Goal: Find specific page/section: Find specific page/section

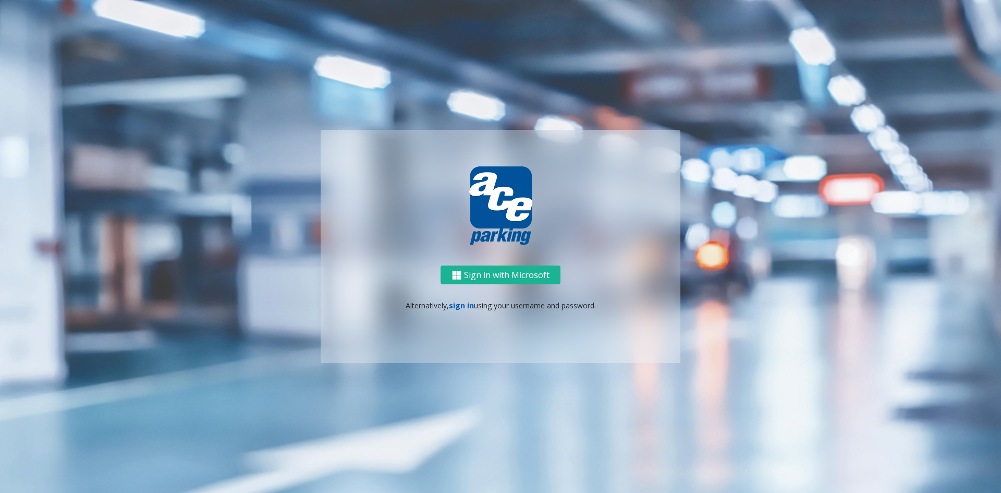
click at [457, 307] on link "sign in" at bounding box center [461, 305] width 25 height 10
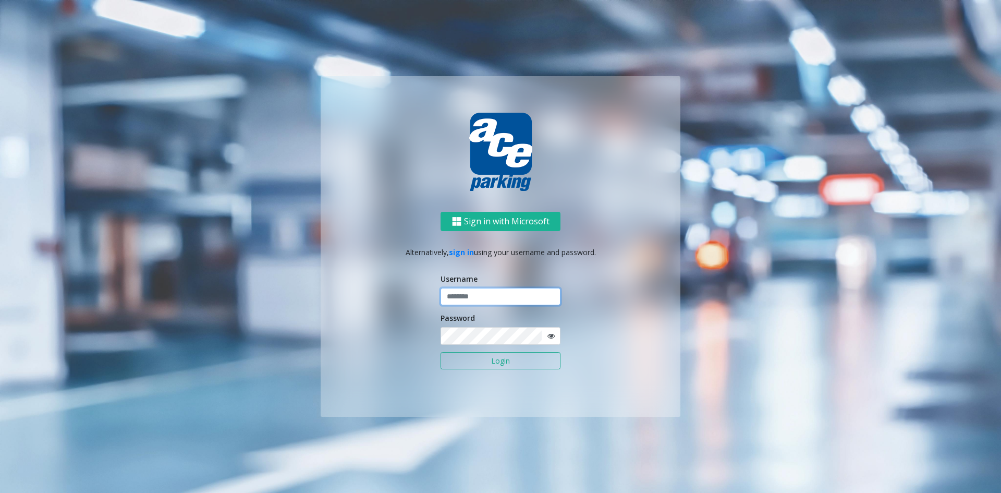
click at [493, 295] on input "text" at bounding box center [501, 297] width 120 height 18
type input "**********"
click at [441, 352] on button "Login" at bounding box center [501, 361] width 120 height 18
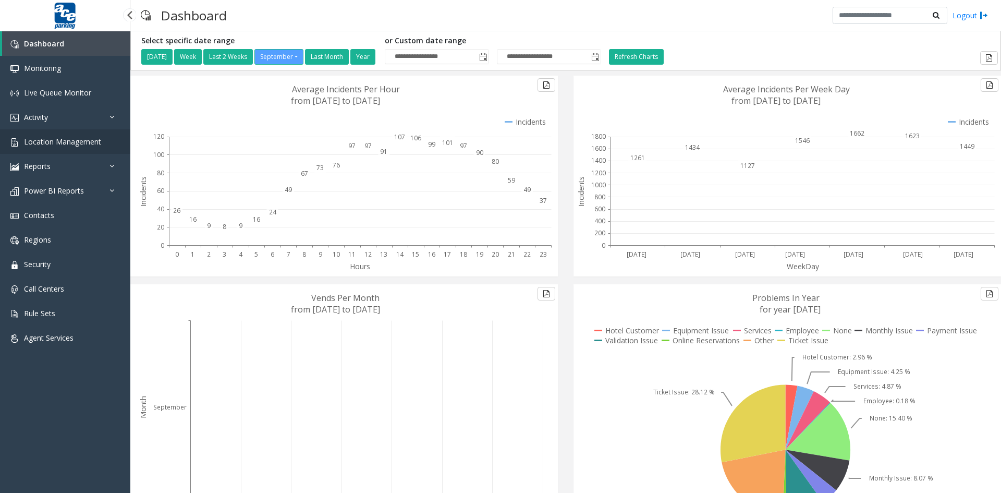
click at [69, 141] on span "Location Management" at bounding box center [62, 142] width 77 height 10
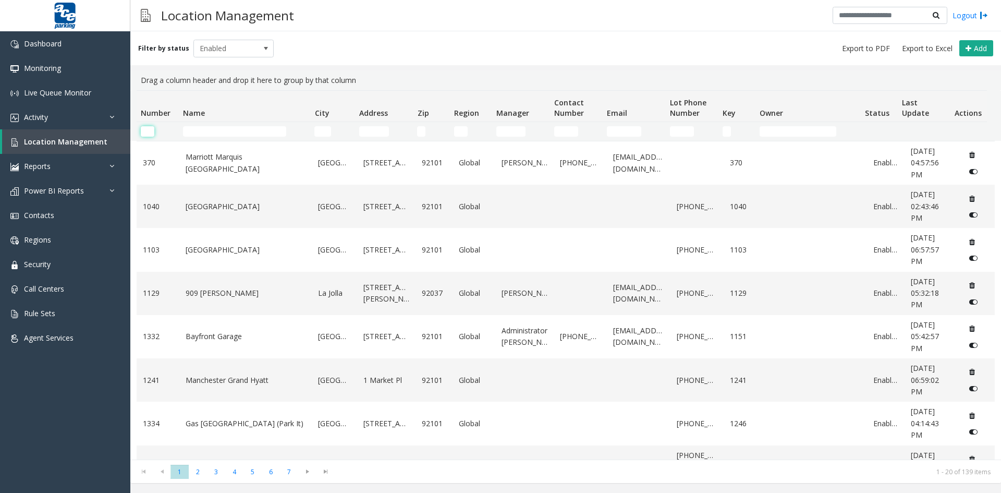
click at [145, 130] on input "Number Filter" at bounding box center [148, 131] width 14 height 10
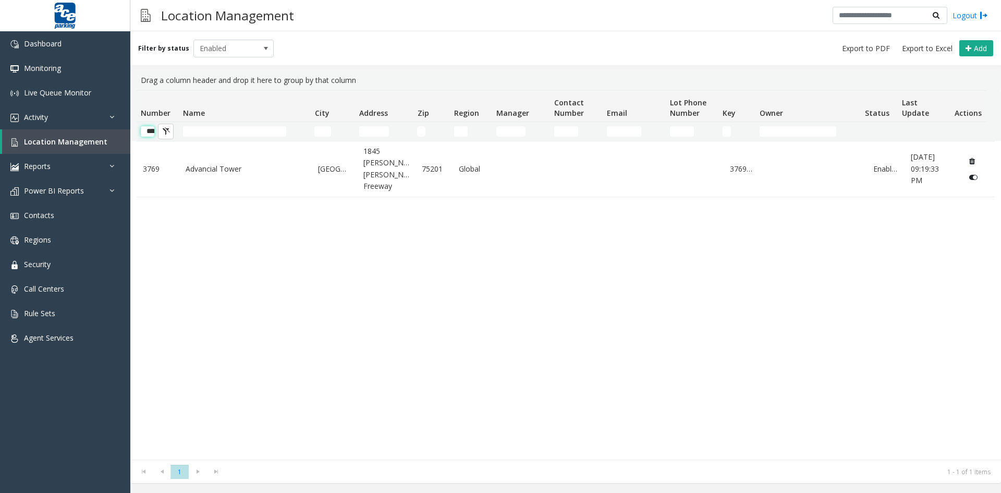
click at [151, 132] on input "****" at bounding box center [148, 131] width 14 height 10
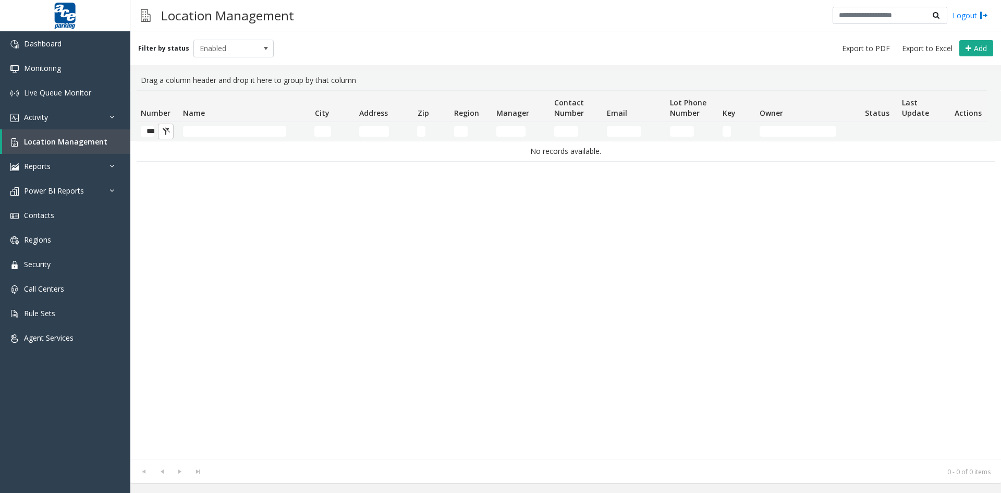
click at [274, 164] on div "No records available." at bounding box center [566, 300] width 858 height 319
click at [154, 133] on input "****" at bounding box center [148, 131] width 14 height 10
click at [145, 130] on input "********" at bounding box center [148, 131] width 14 height 10
type input "*"
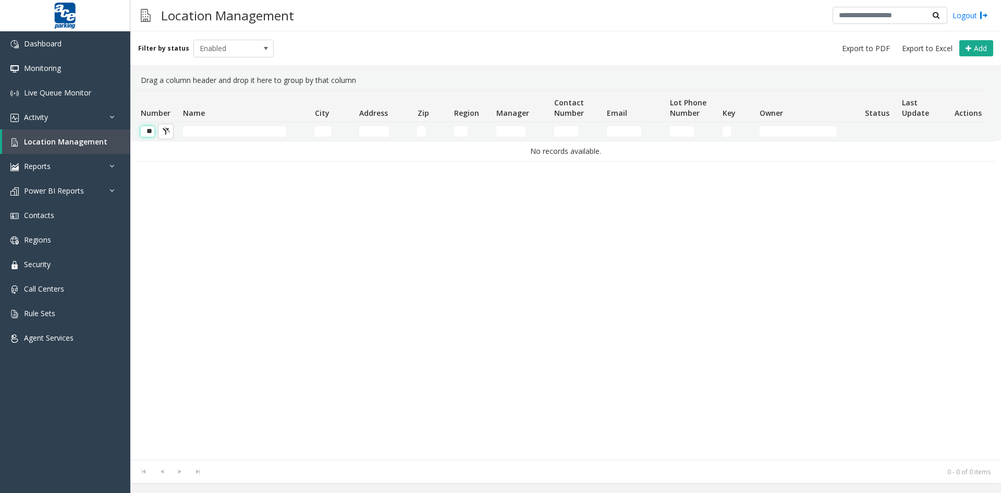
type input "*"
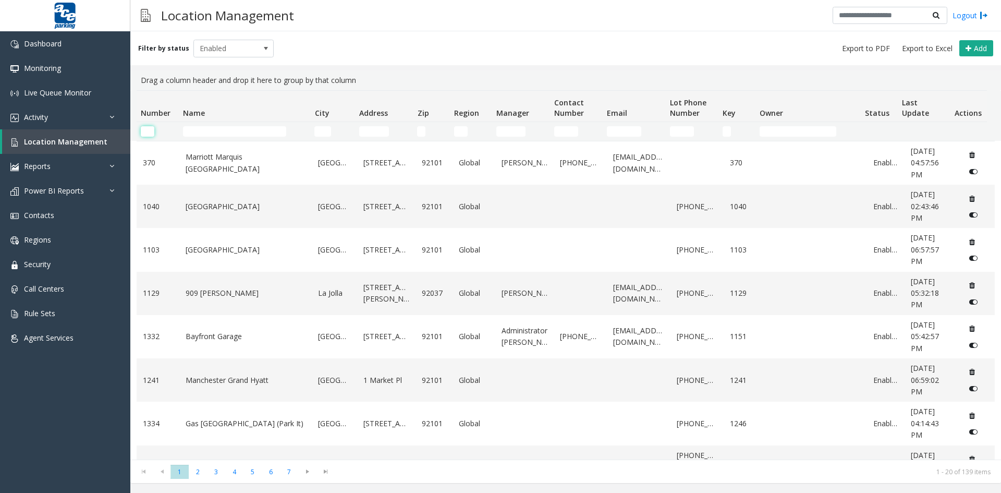
click at [145, 131] on input "Number Filter" at bounding box center [148, 131] width 14 height 10
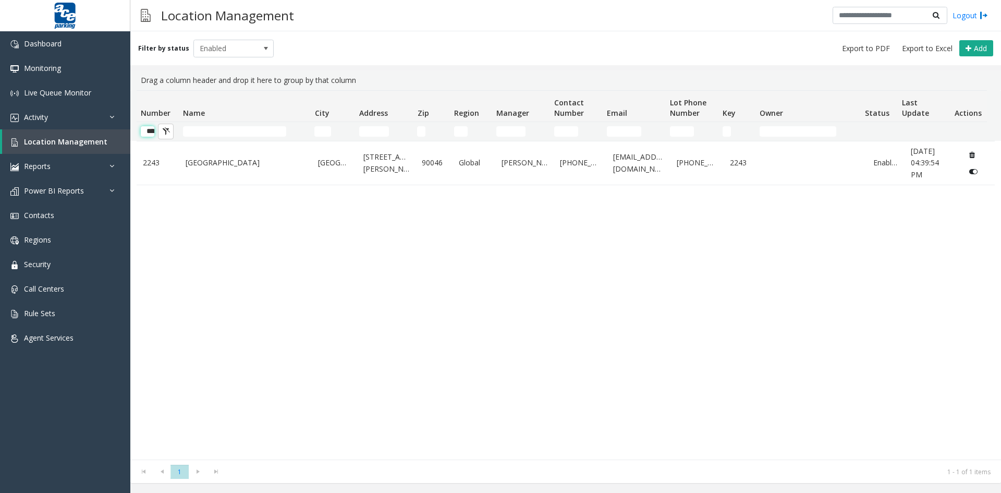
click at [147, 130] on input "****" at bounding box center [148, 131] width 14 height 10
type input "*"
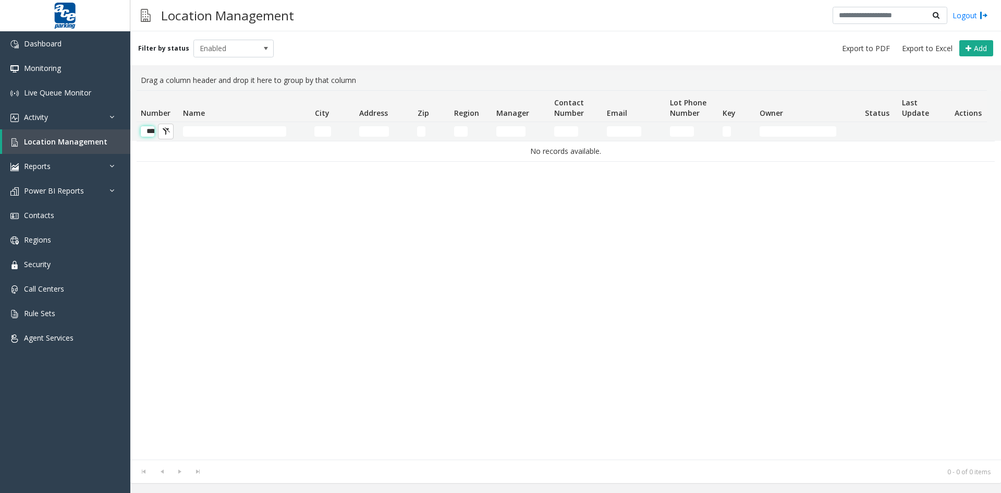
click at [148, 130] on input "****" at bounding box center [148, 131] width 14 height 10
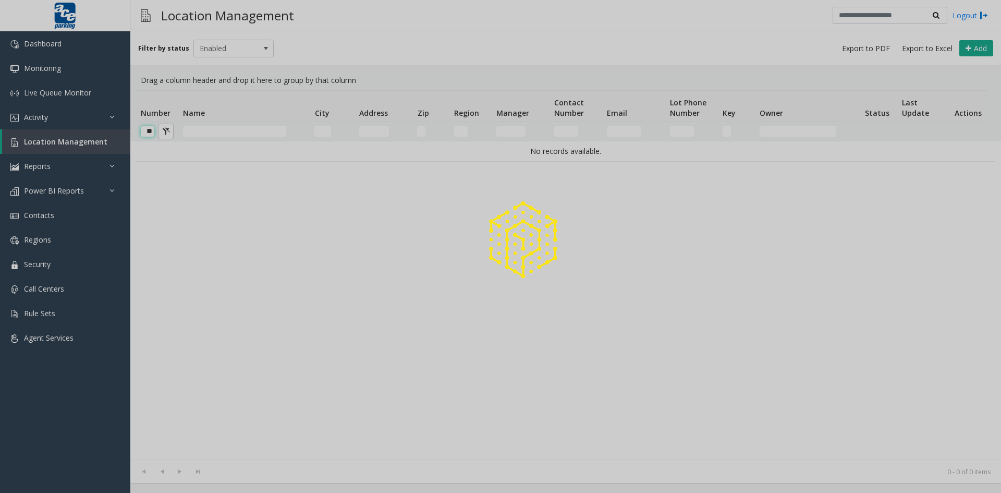
type input "*"
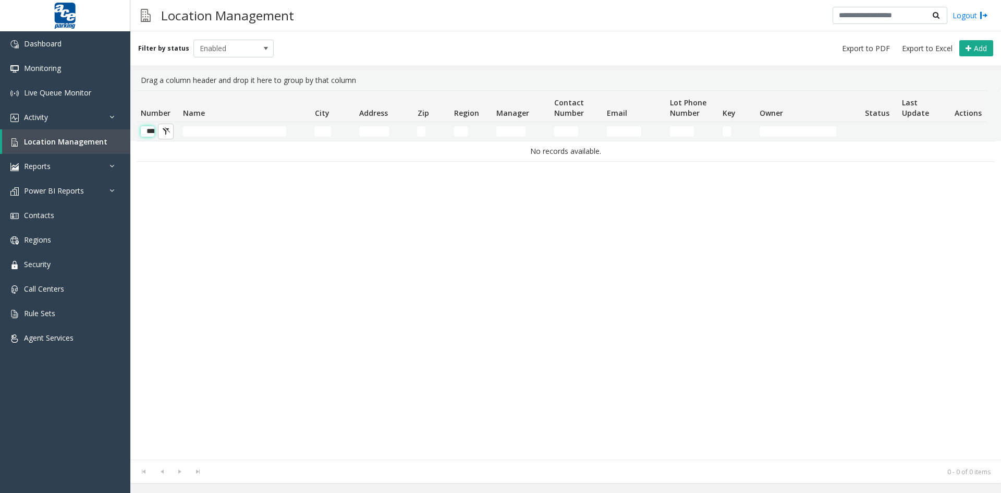
click at [145, 129] on input "****" at bounding box center [148, 131] width 14 height 10
type input "*"
click at [149, 131] on input "****" at bounding box center [148, 131] width 14 height 10
type input "*"
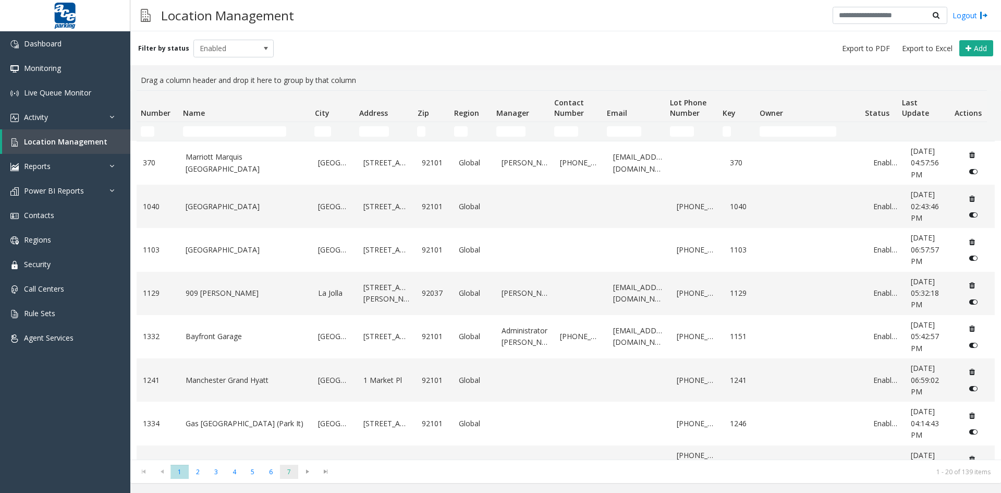
click at [286, 470] on span "7" at bounding box center [289, 472] width 18 height 14
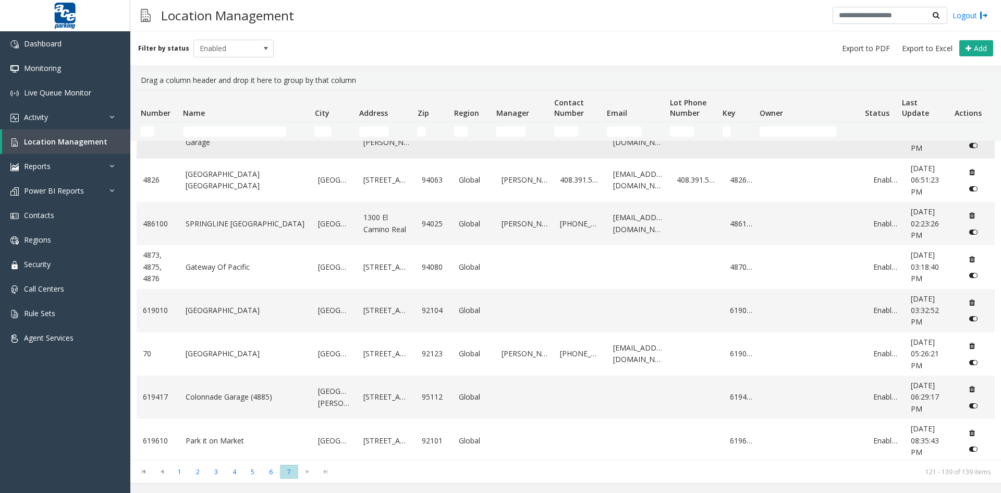
scroll to position [209, 0]
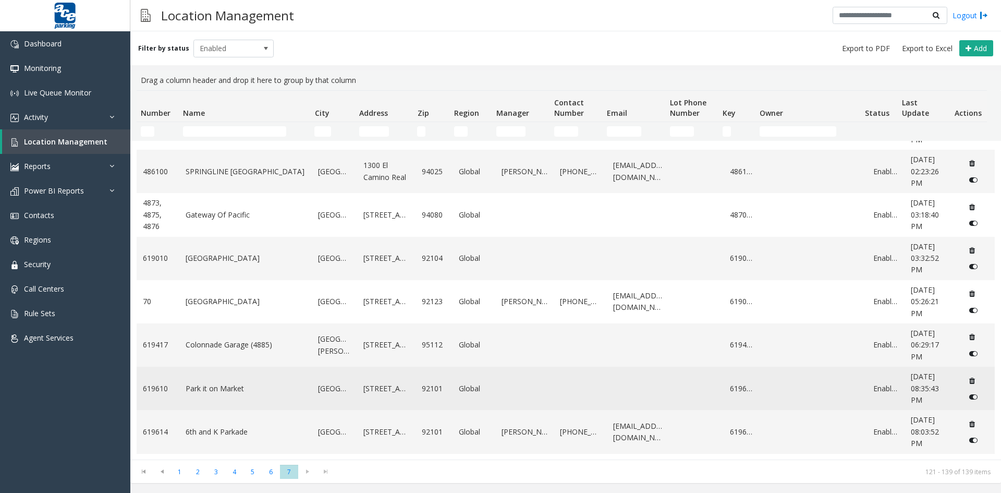
click at [607, 400] on td "Data table" at bounding box center [639, 388] width 64 height 43
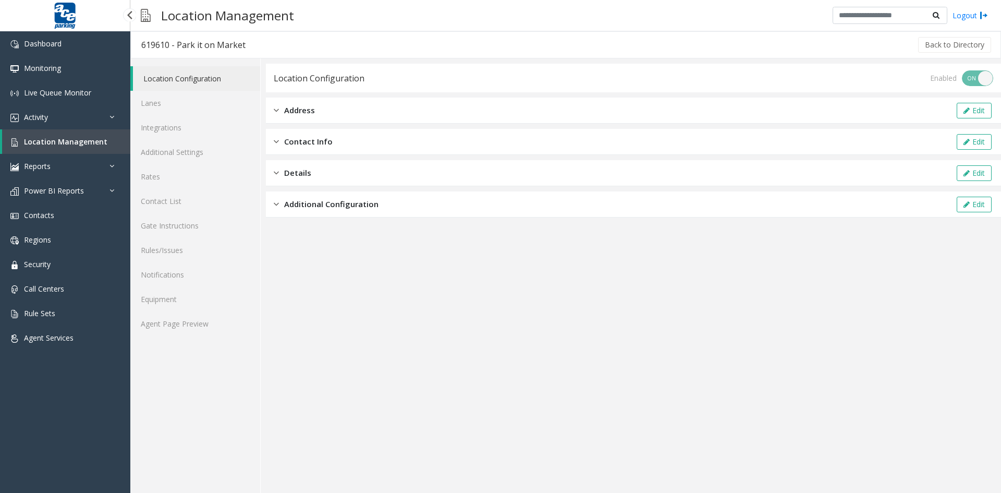
click at [62, 141] on span "Location Management" at bounding box center [65, 142] width 83 height 10
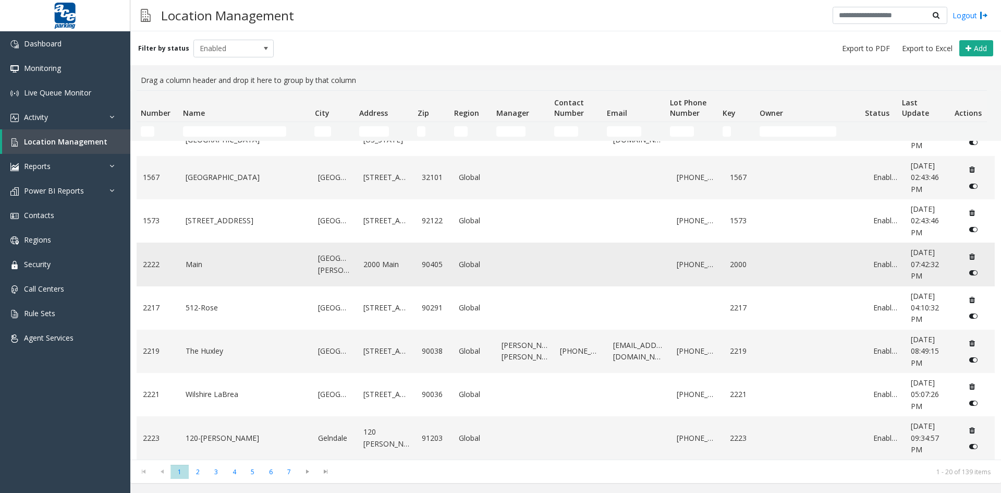
scroll to position [562, 0]
click at [199, 471] on span "2" at bounding box center [198, 472] width 18 height 14
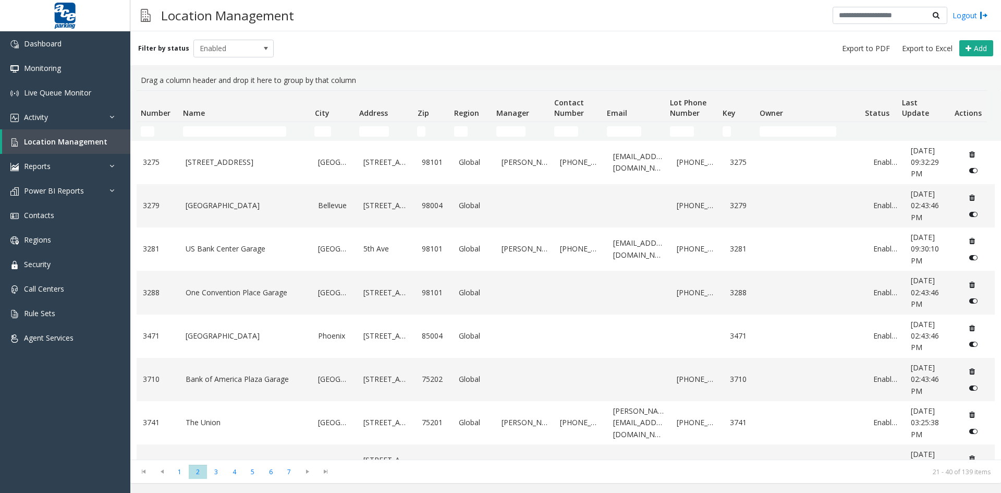
scroll to position [550, 0]
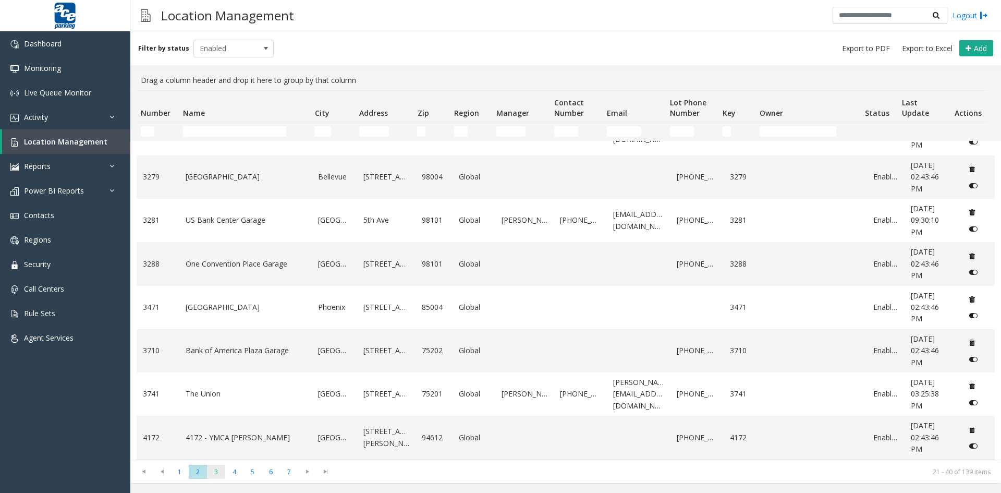
click at [217, 472] on span "3" at bounding box center [216, 472] width 18 height 14
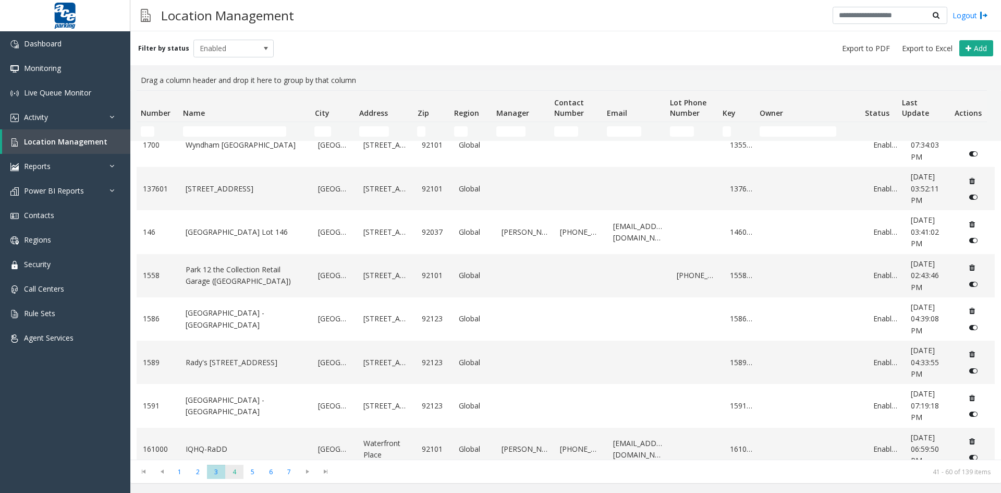
click at [235, 472] on span "4" at bounding box center [234, 472] width 18 height 14
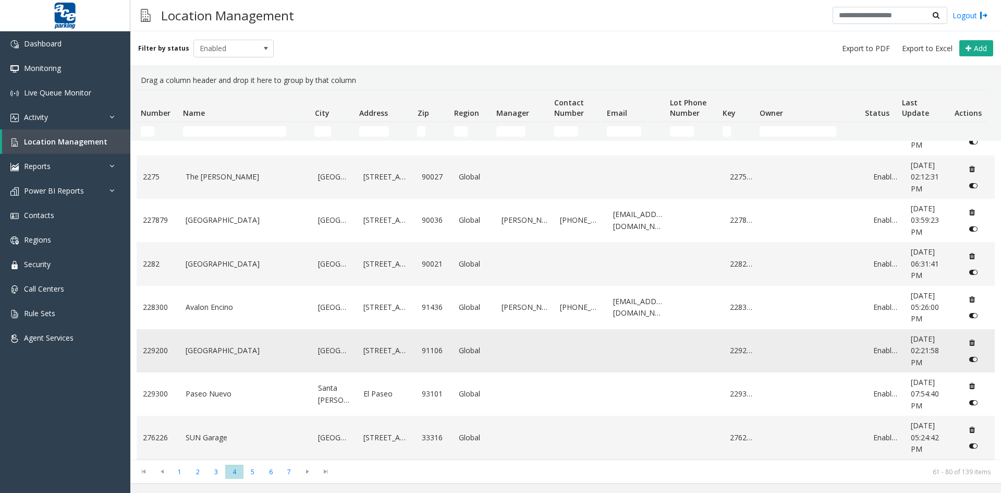
click at [237, 343] on td "[GEOGRAPHIC_DATA]" at bounding box center [245, 350] width 133 height 43
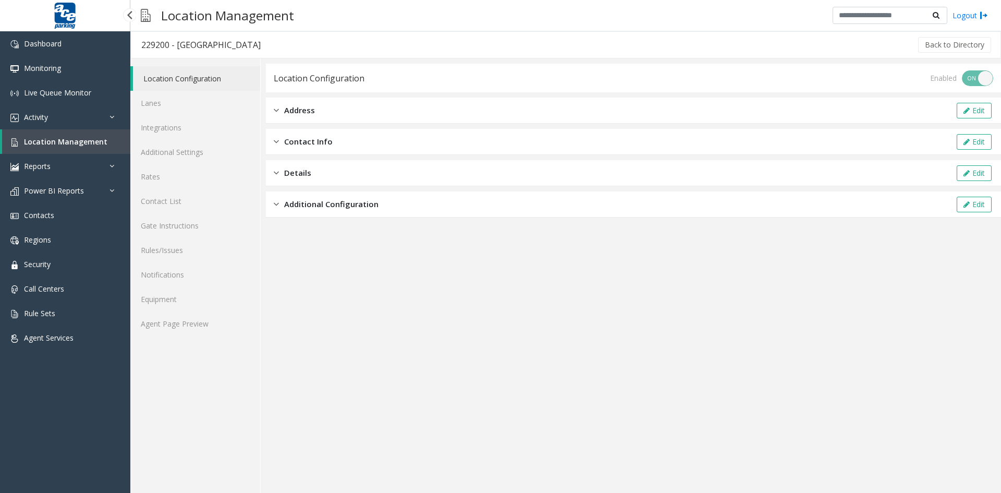
click at [67, 139] on span "Location Management" at bounding box center [65, 142] width 83 height 10
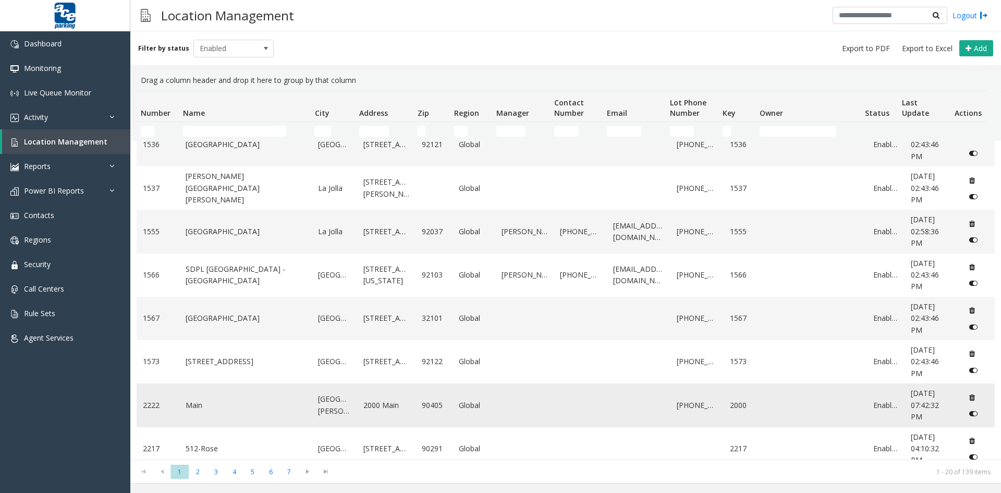
scroll to position [417, 0]
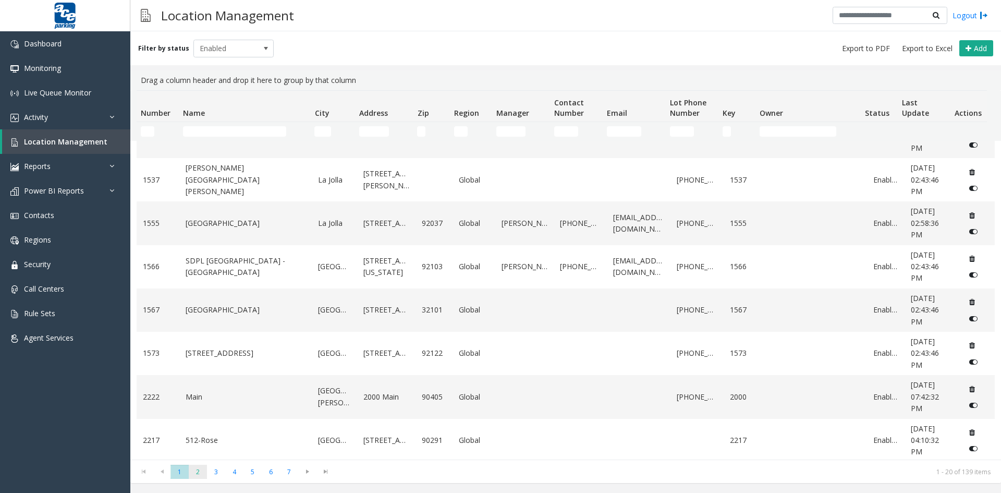
click at [194, 470] on span "2" at bounding box center [198, 472] width 18 height 14
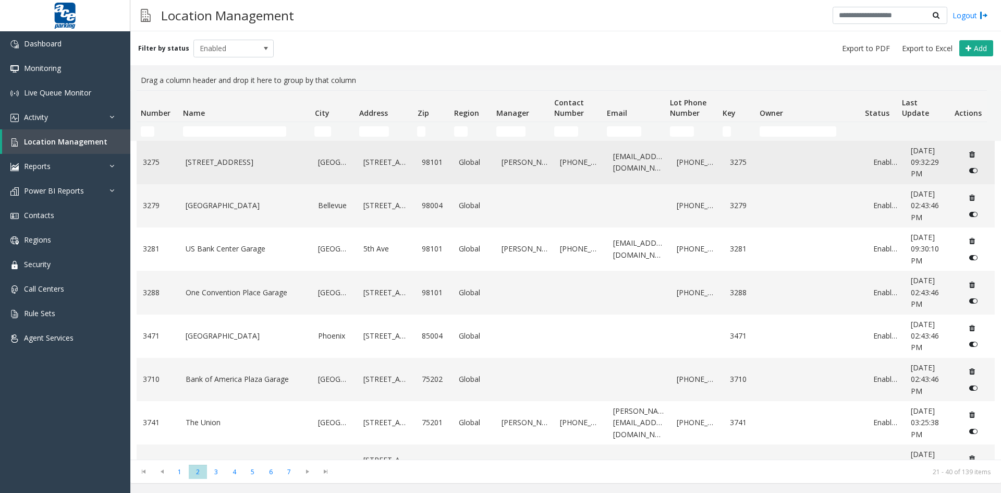
scroll to position [550, 0]
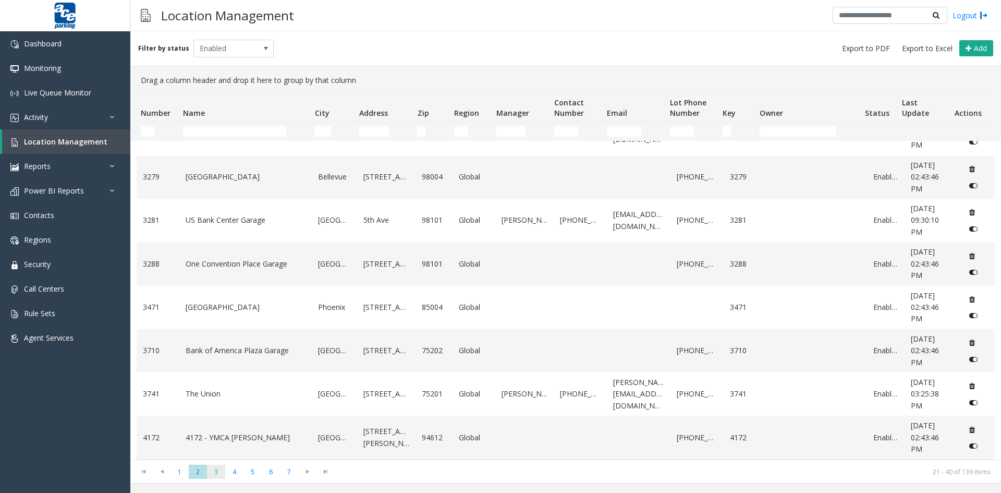
click at [213, 470] on span "3" at bounding box center [216, 472] width 18 height 14
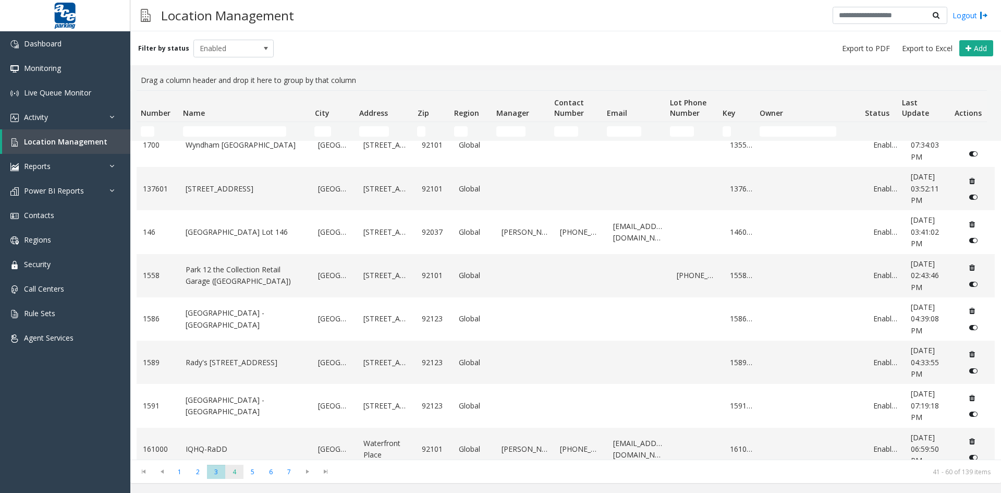
click at [231, 472] on span "4" at bounding box center [234, 472] width 18 height 14
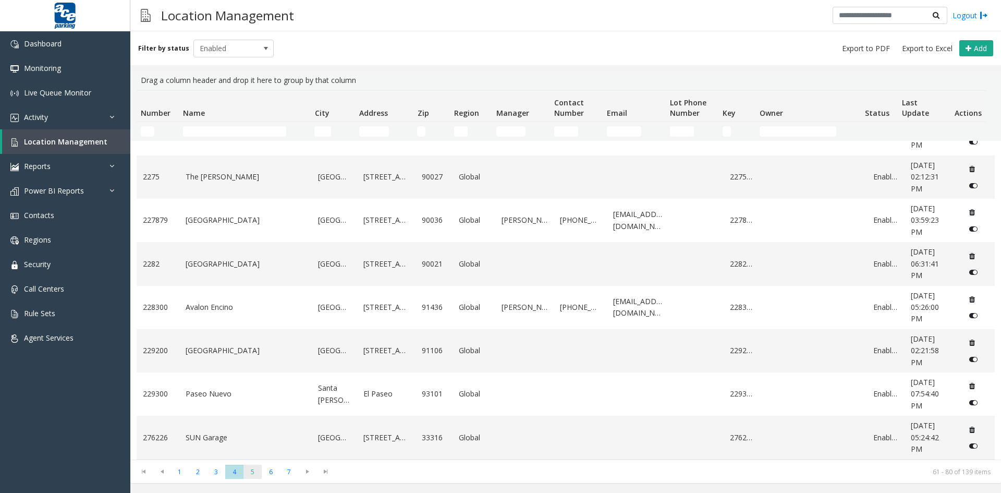
click at [252, 471] on span "5" at bounding box center [252, 472] width 18 height 14
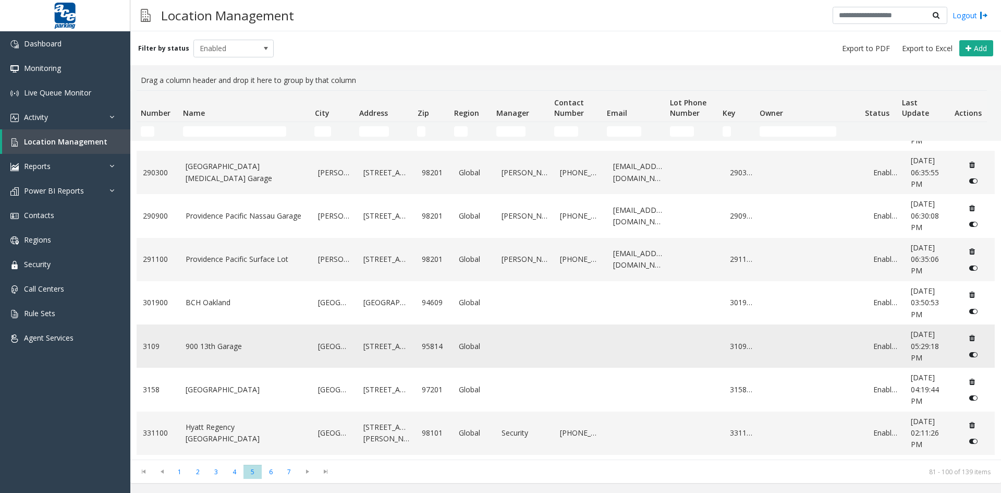
scroll to position [52, 0]
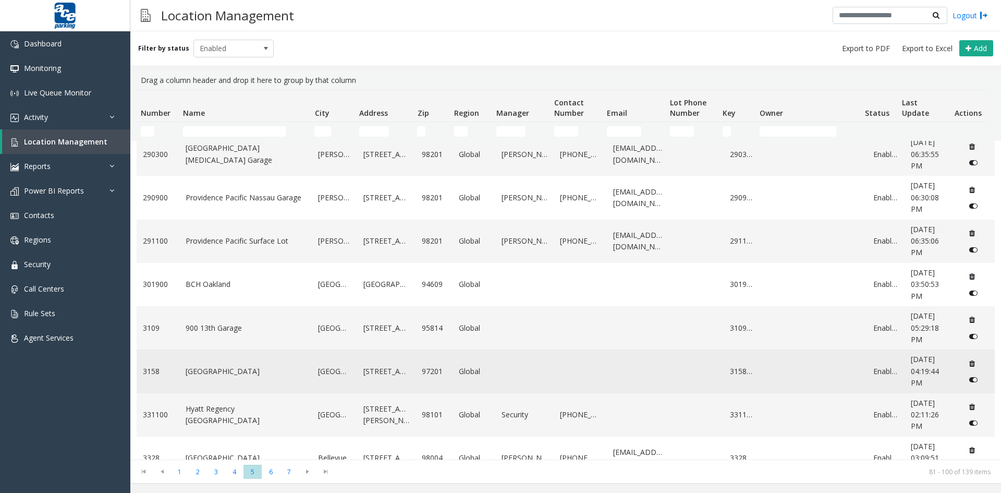
click at [325, 363] on td "[GEOGRAPHIC_DATA]" at bounding box center [334, 370] width 45 height 43
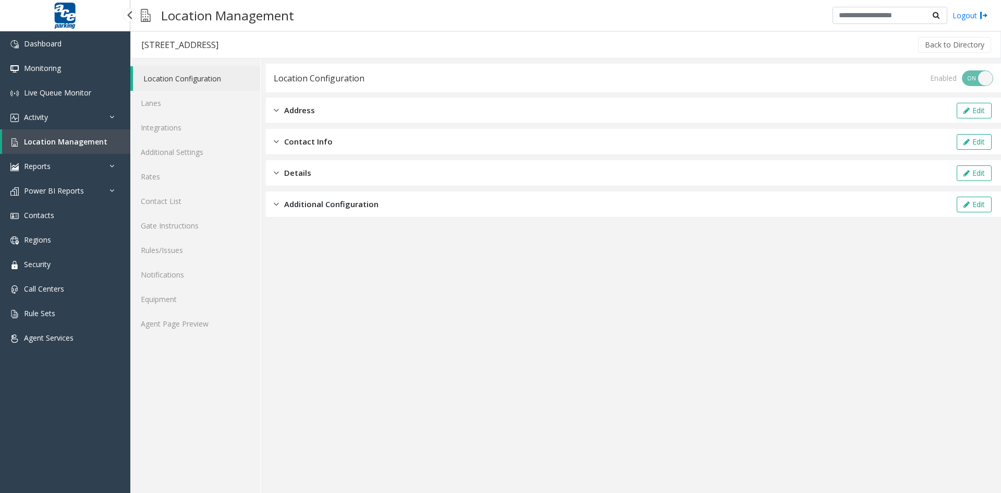
click at [85, 141] on span "Location Management" at bounding box center [65, 142] width 83 height 10
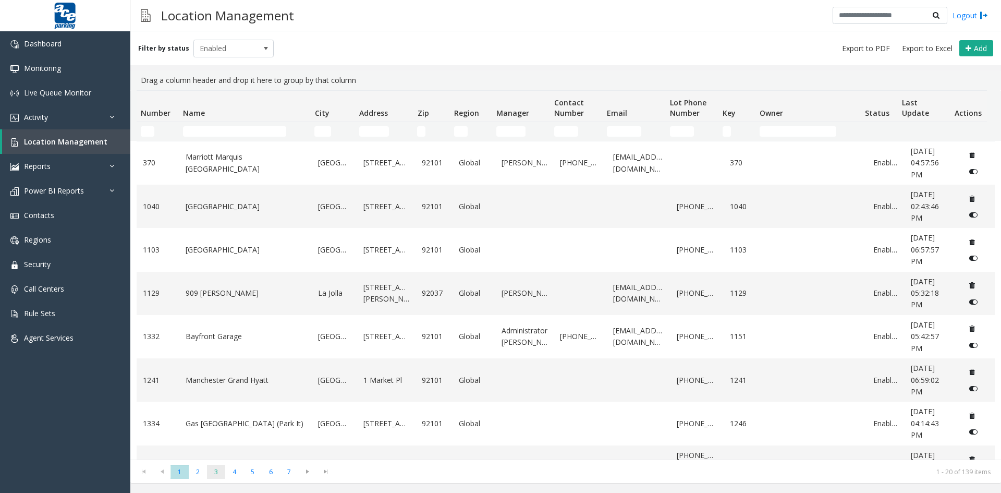
click at [218, 472] on span "3" at bounding box center [216, 472] width 18 height 14
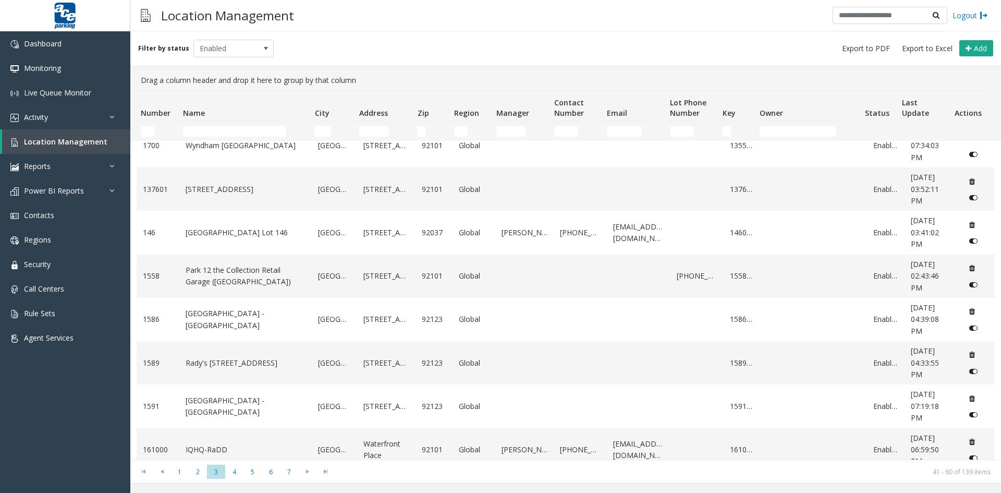
scroll to position [550, 0]
click at [235, 469] on span "4" at bounding box center [234, 472] width 18 height 14
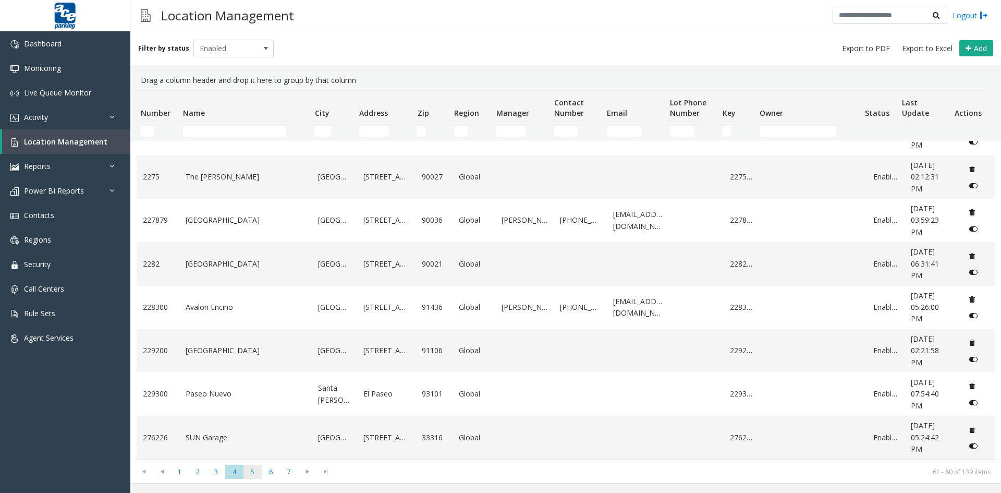
click at [252, 473] on span "5" at bounding box center [252, 472] width 18 height 14
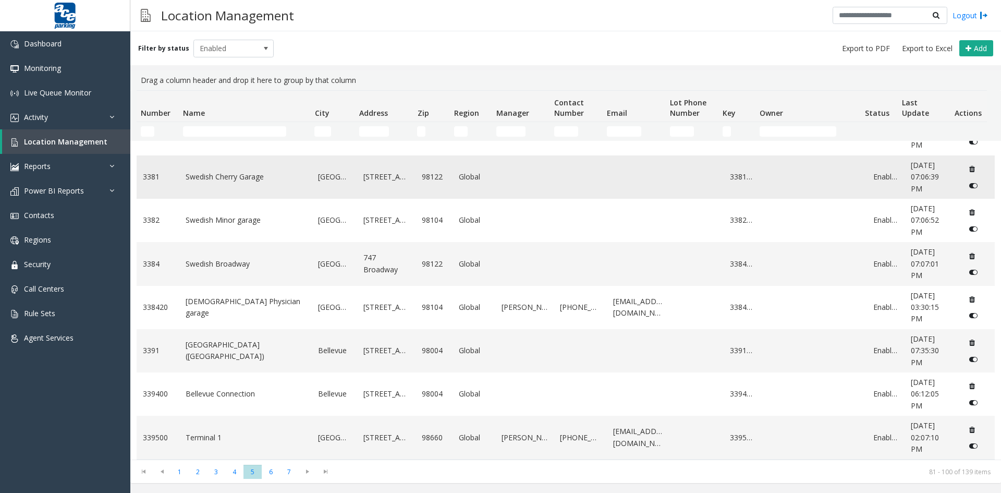
scroll to position [562, 0]
click at [269, 471] on span "6" at bounding box center [271, 472] width 18 height 14
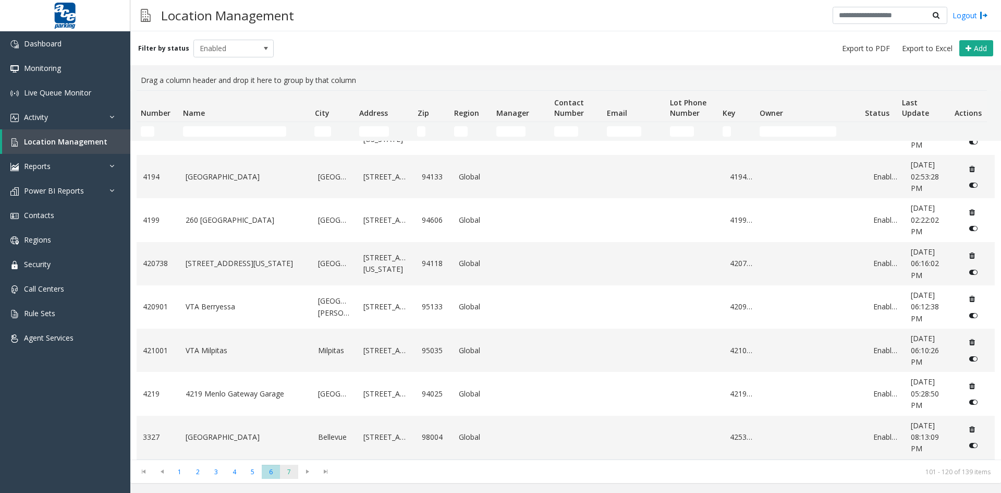
click at [287, 471] on span "7" at bounding box center [289, 472] width 18 height 14
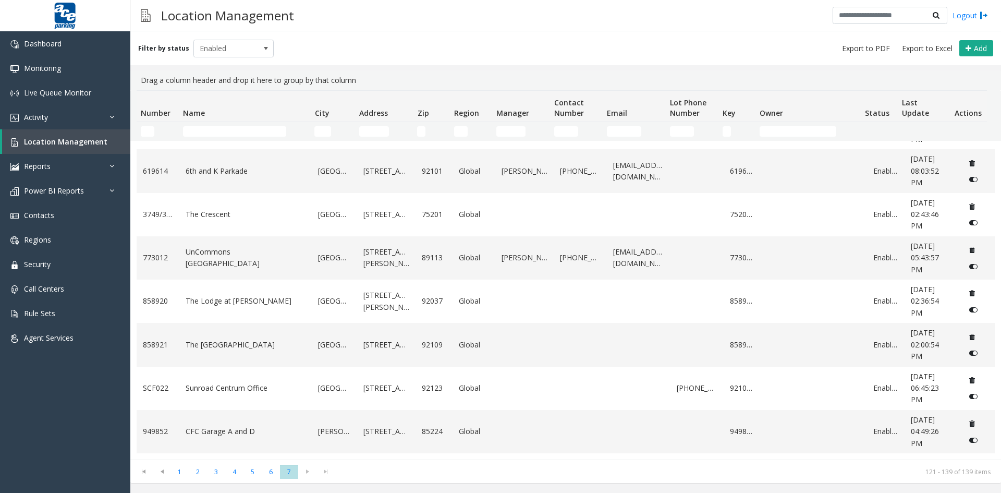
scroll to position [519, 0]
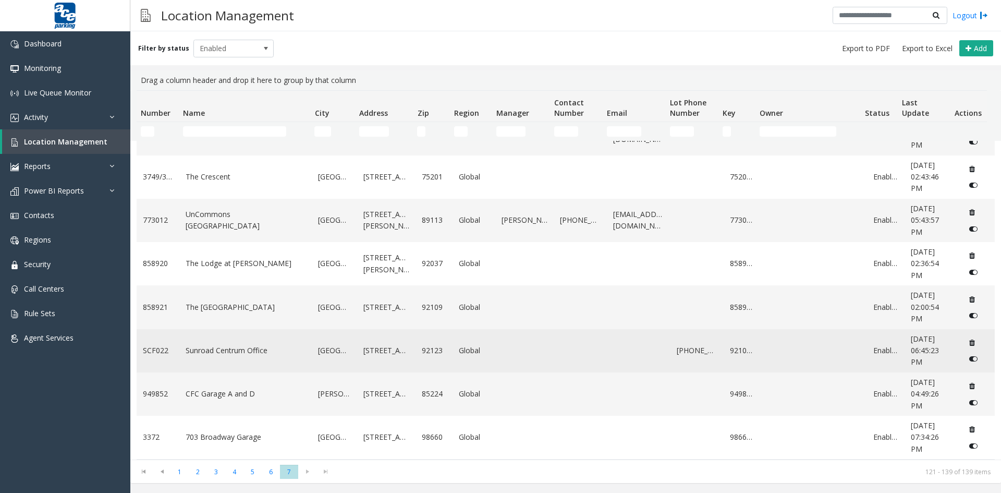
click at [269, 345] on link "Sunroad Centrum Office" at bounding box center [246, 350] width 120 height 11
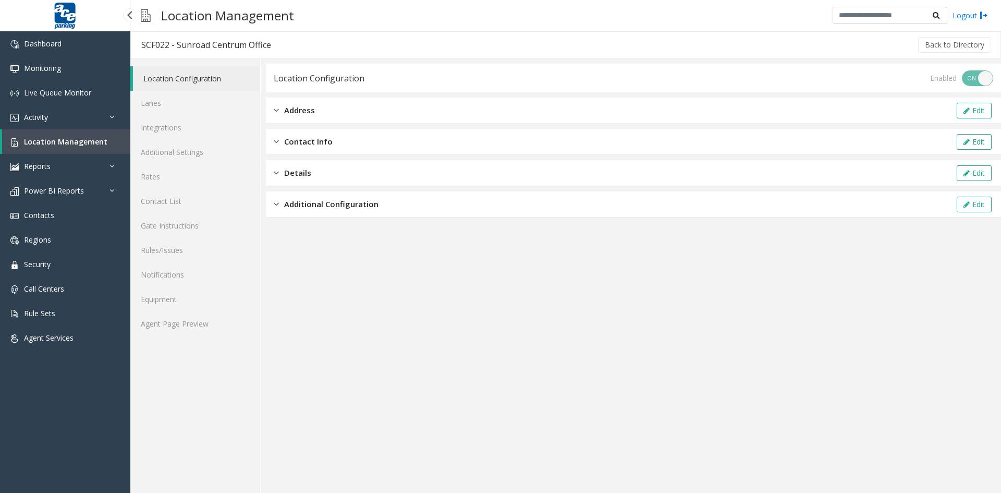
click at [75, 143] on span "Location Management" at bounding box center [65, 142] width 83 height 10
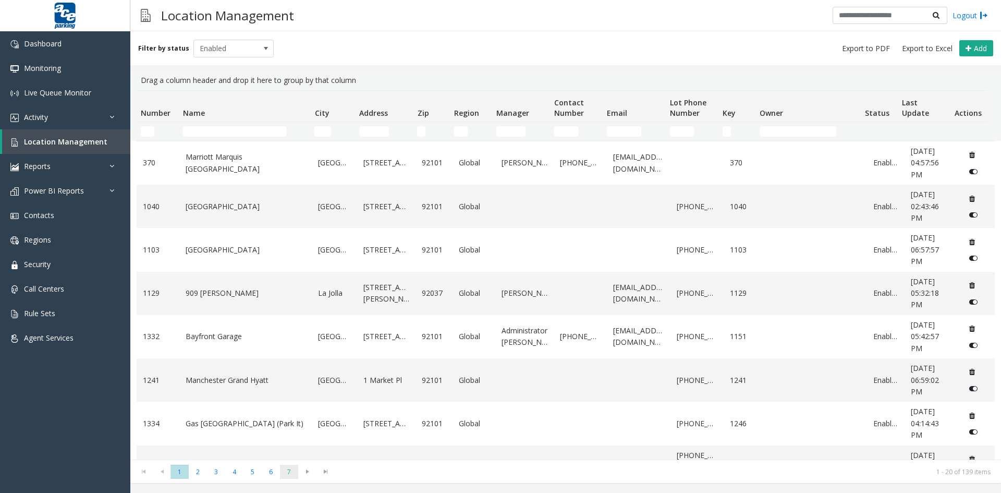
click at [288, 471] on span "7" at bounding box center [289, 472] width 18 height 14
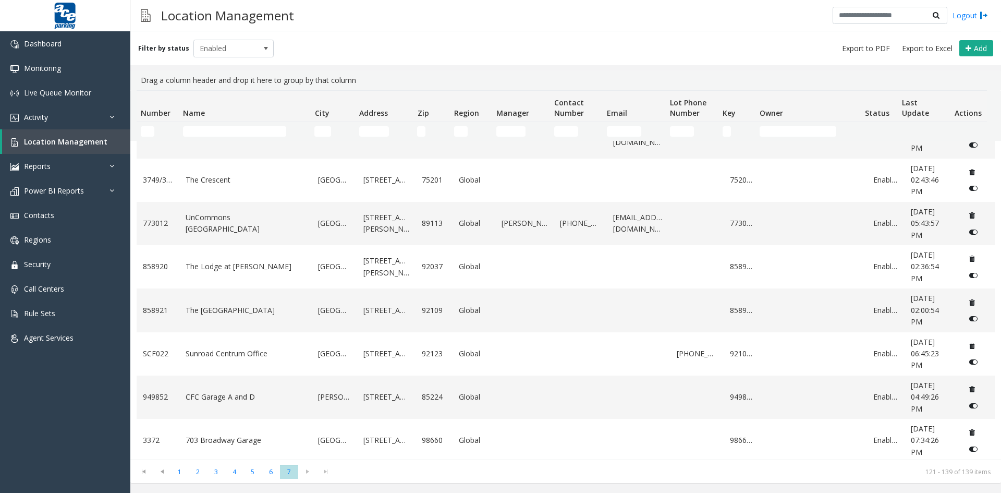
scroll to position [519, 0]
